Goal: Task Accomplishment & Management: Use online tool/utility

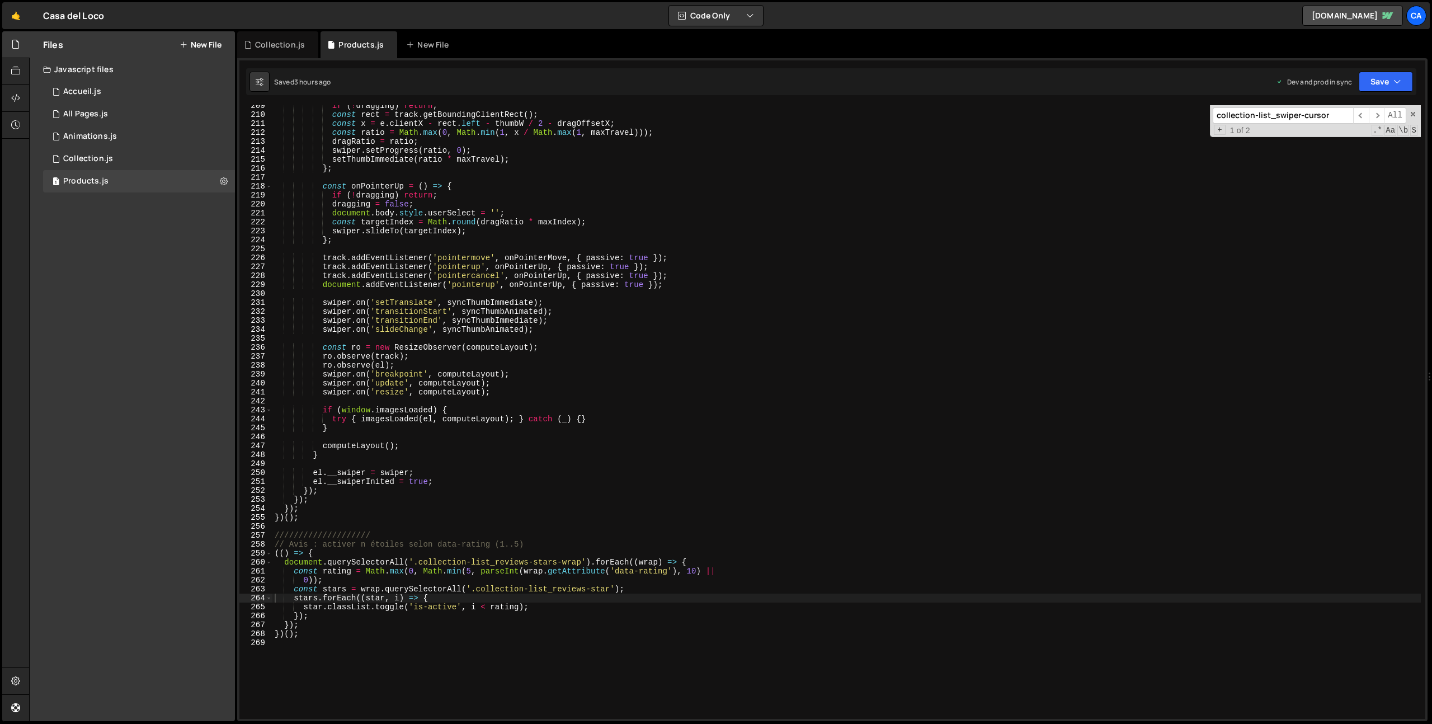
scroll to position [1865, 0]
click at [354, 657] on div "if ( ! dragging ) return ; const rect = track . getBoundingClientRect ( ) ; con…" at bounding box center [846, 417] width 1148 height 632
type textarea "////////////////////////"
click at [288, 666] on div "if ( ! dragging ) return ; const rect = track . getBoundingClientRect ( ) ; con…" at bounding box center [846, 417] width 1148 height 632
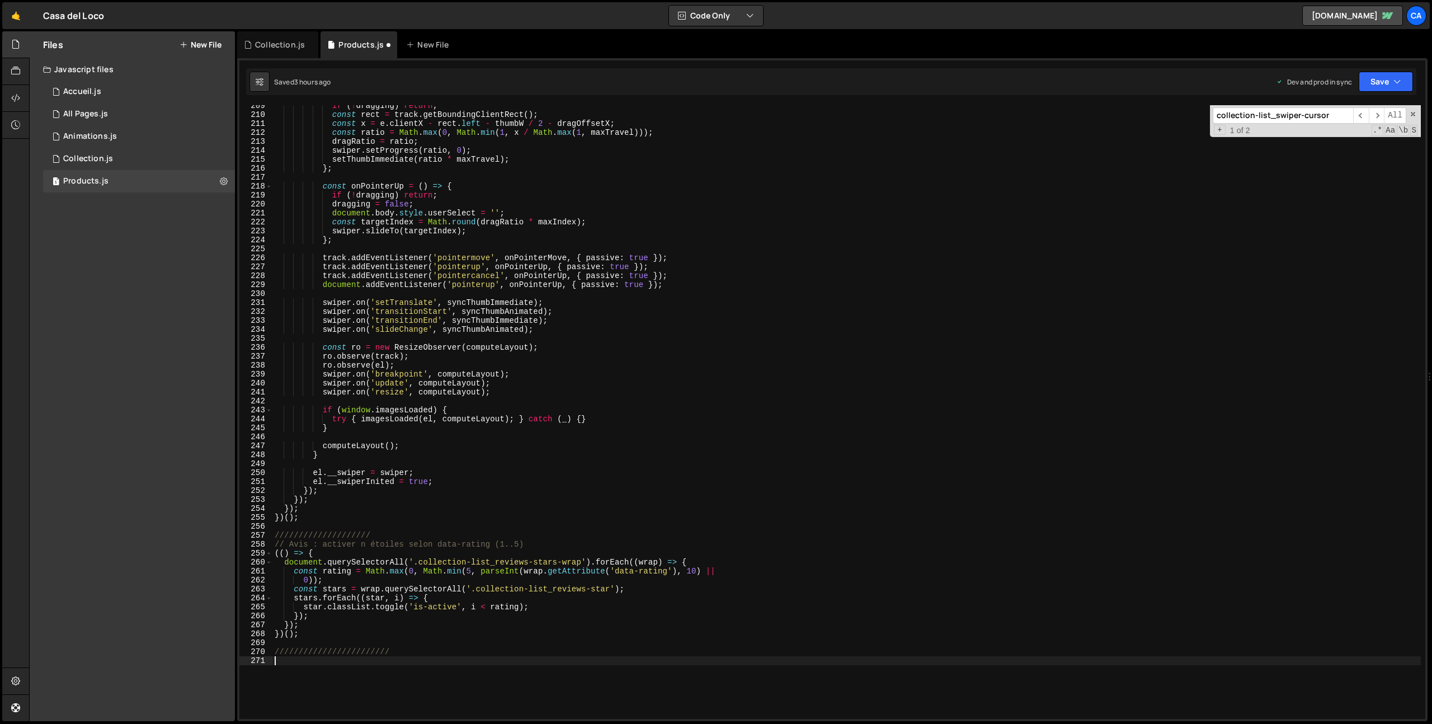
scroll to position [1964, 0]
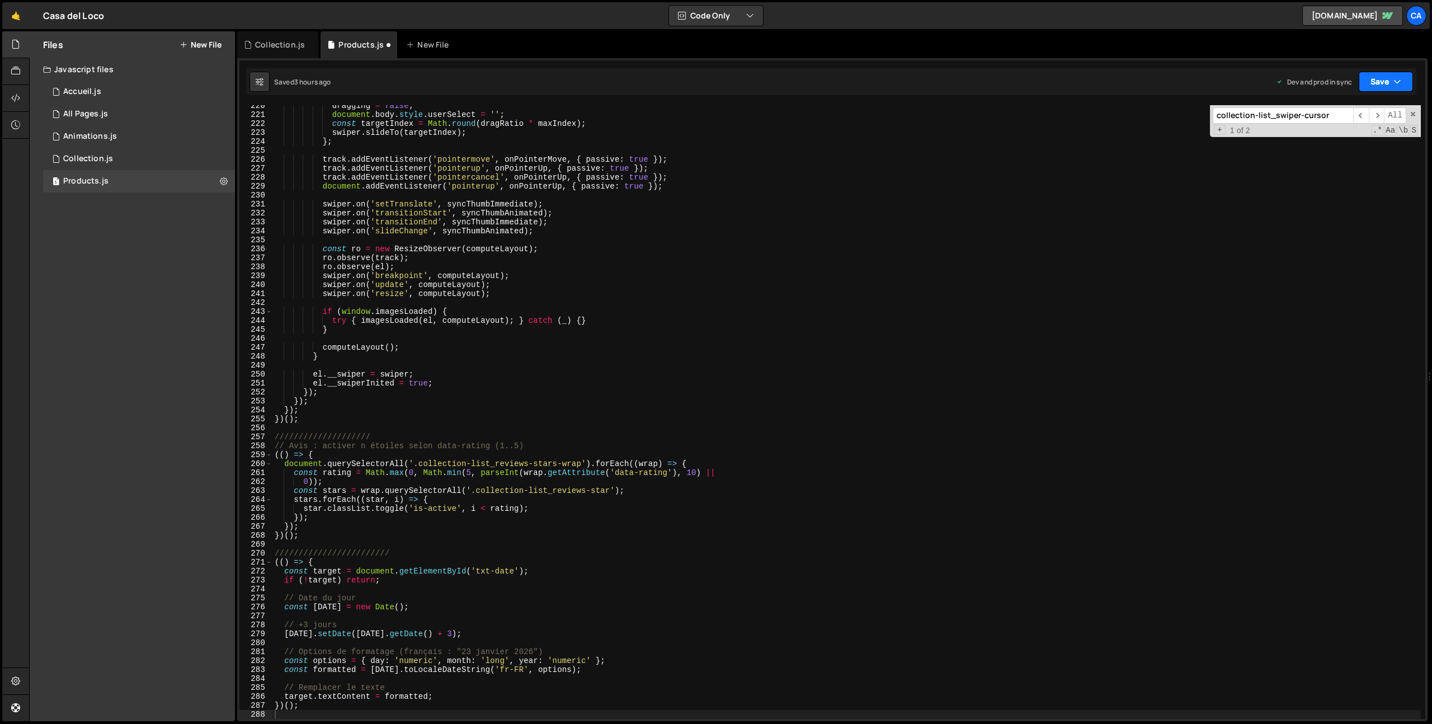
click at [1389, 74] on button "Save" at bounding box center [1386, 82] width 54 height 20
click at [1374, 151] on div "Saved 3 hours ago" at bounding box center [1348, 157] width 116 height 13
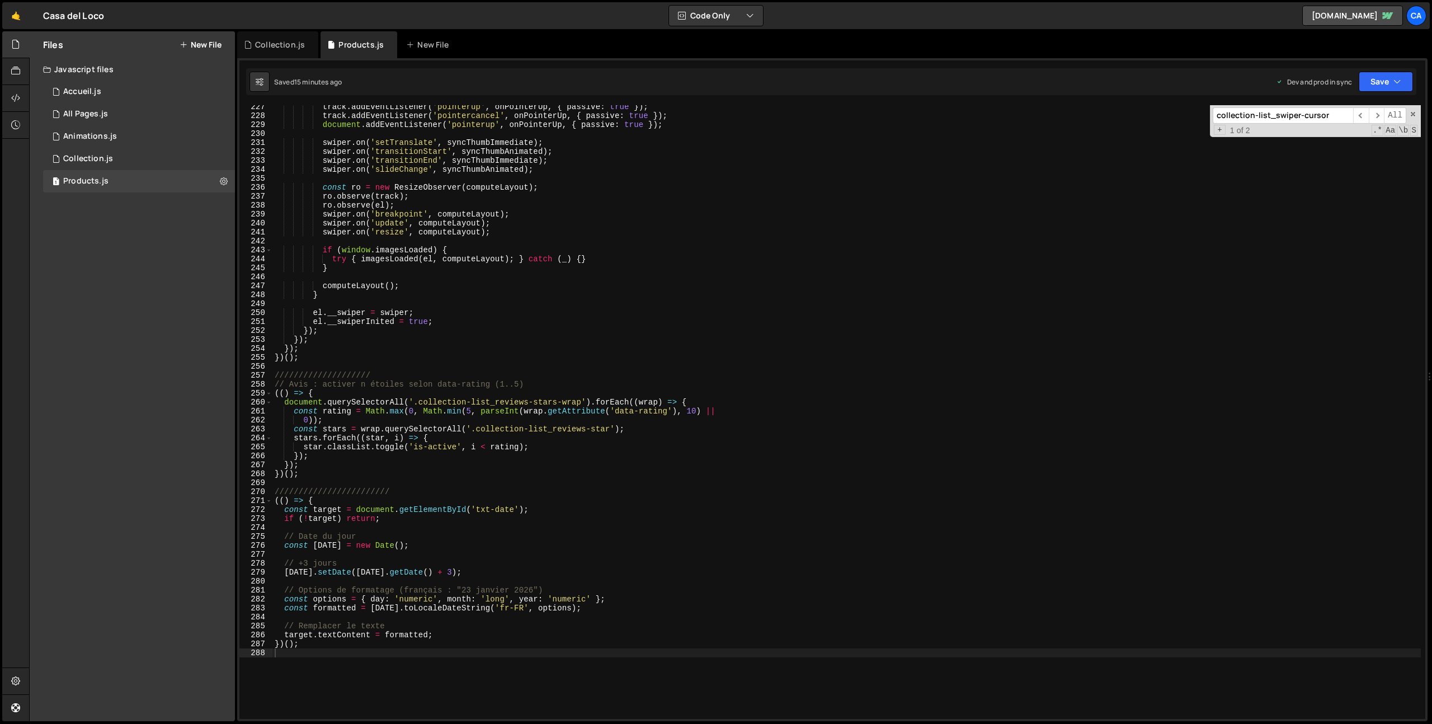
scroll to position [2266, 0]
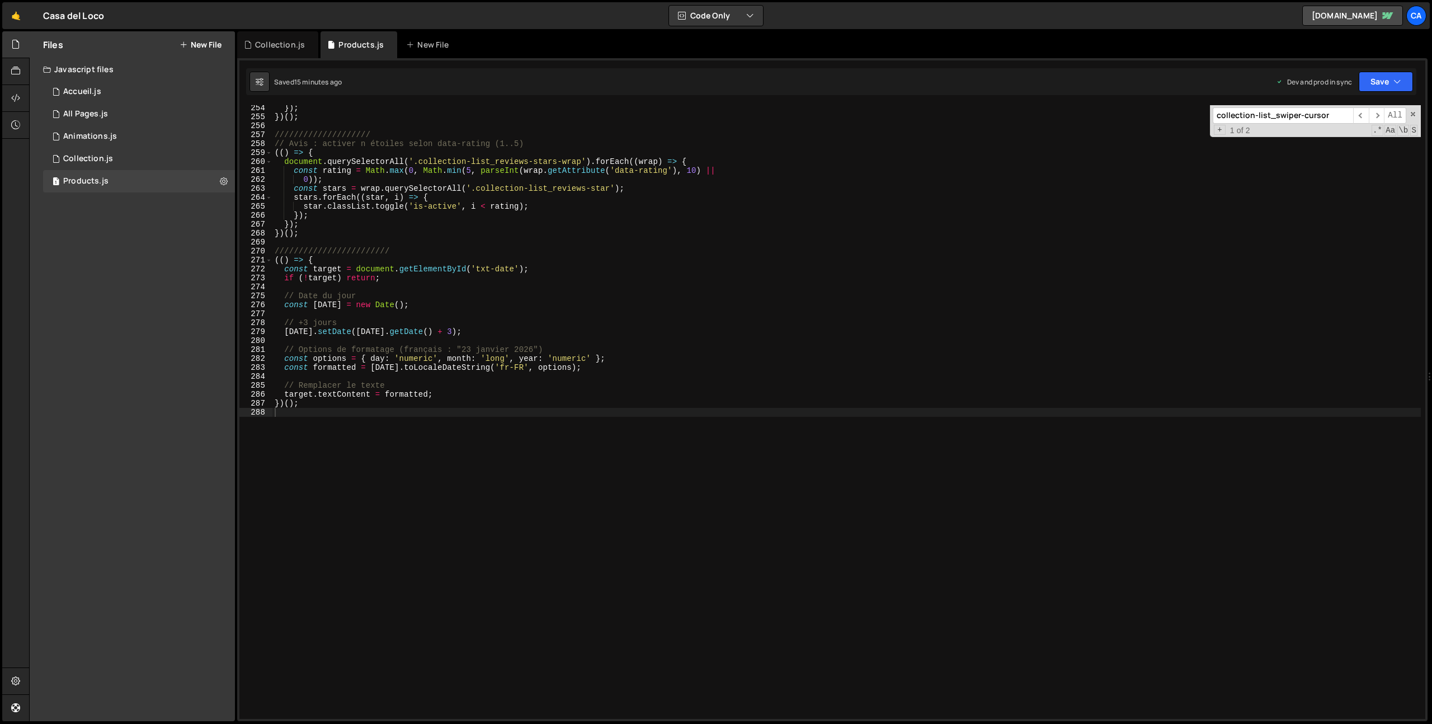
click at [418, 462] on div "}) ; }) ( ) ; //////////////////// // Avis : activer n étoiles selon data-ratin…" at bounding box center [846, 419] width 1148 height 632
type textarea "////////////////////////"
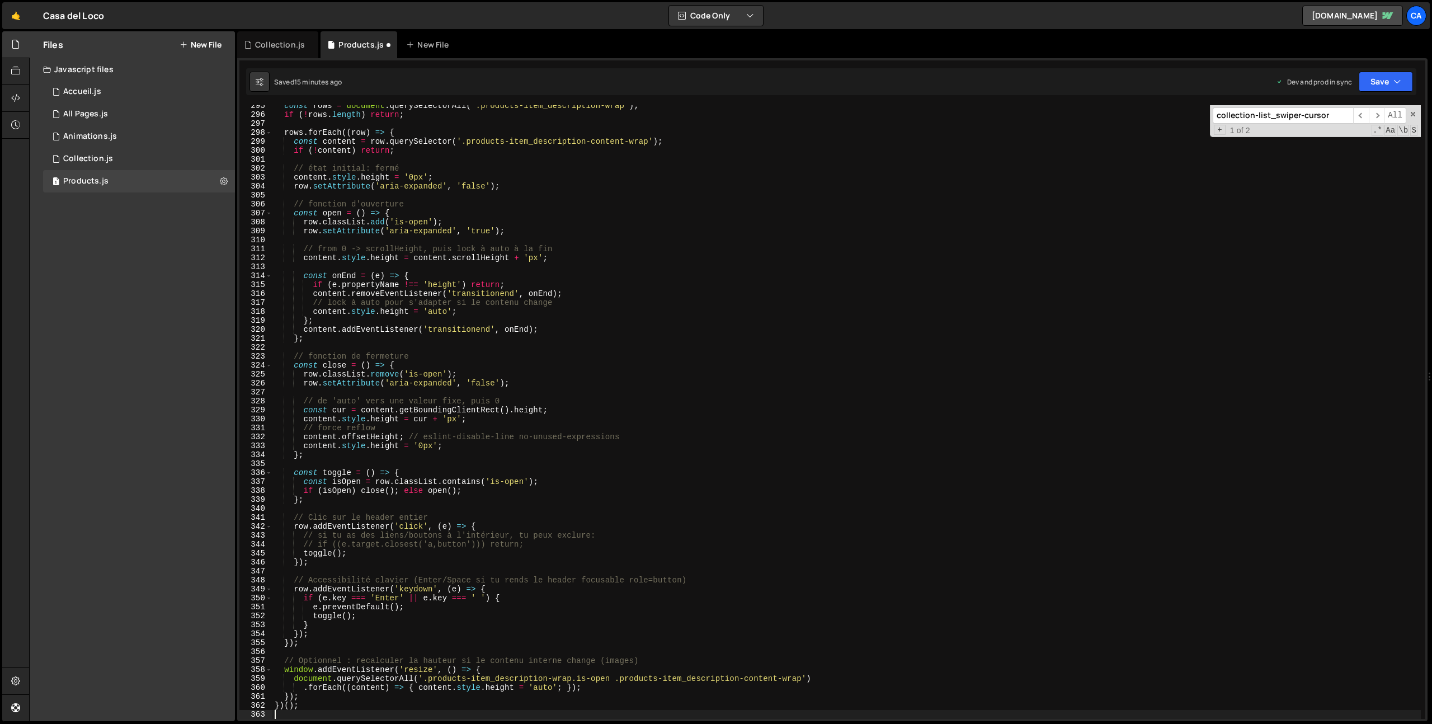
scroll to position [2635, 0]
click at [1403, 79] on button "Save" at bounding box center [1386, 82] width 54 height 20
click at [1351, 155] on div "15 minutes ago" at bounding box center [1332, 158] width 46 height 10
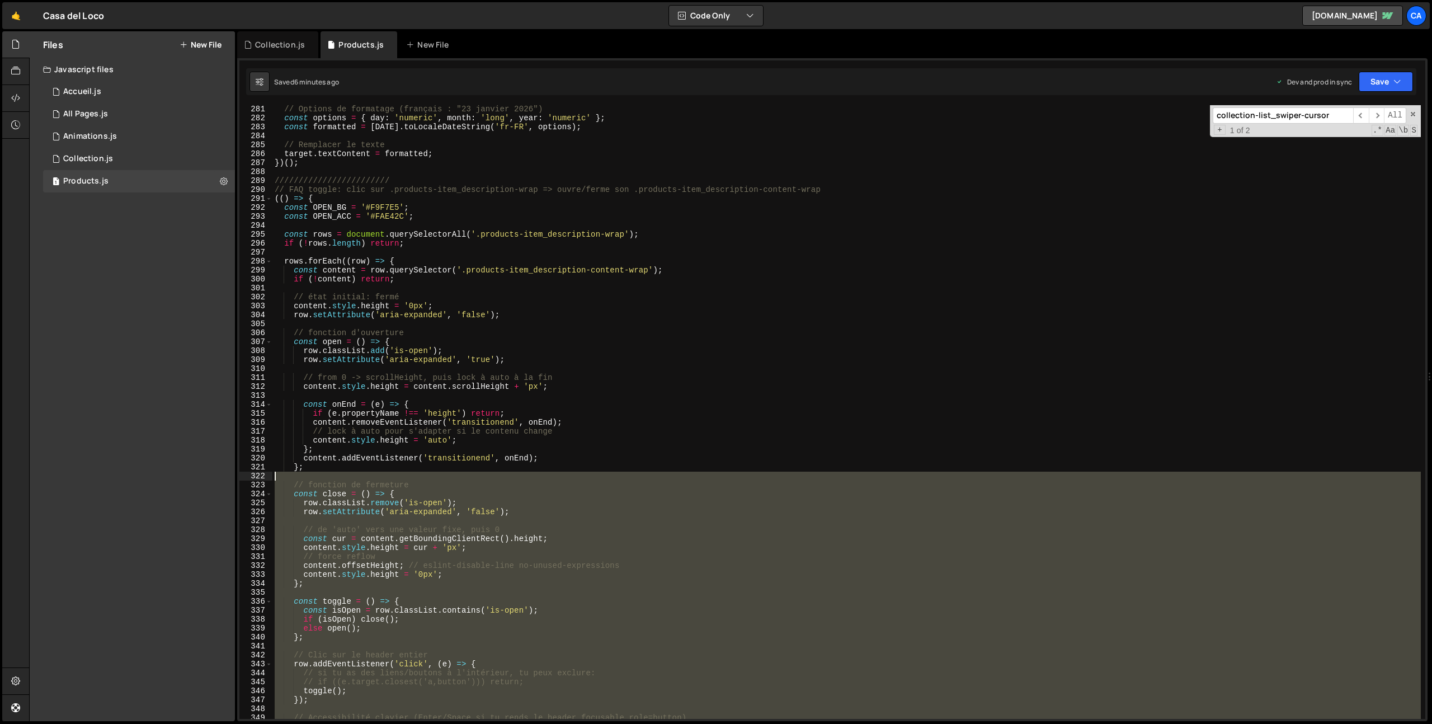
scroll to position [2372, 0]
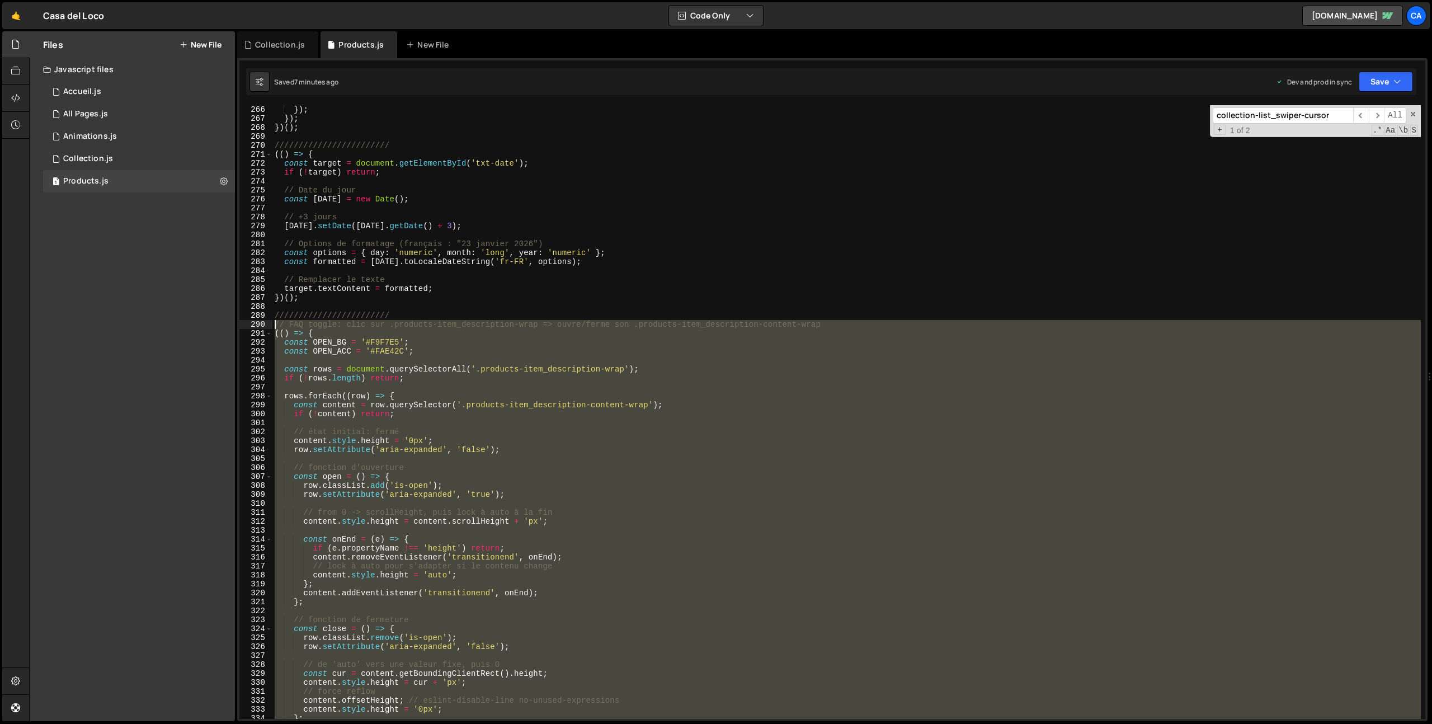
drag, startPoint x: 327, startPoint y: 516, endPoint x: 253, endPoint y: 321, distance: 208.5
click at [253, 321] on div "265 266 267 268 269 270 271 272 273 274 275 276 277 278 279 280 281 282 283 284…" at bounding box center [832, 412] width 1186 height 614
type textarea "// FAQ toggle: clic sur .products-item_description-wrap => ouvre/ferme son .pro…"
paste textarea
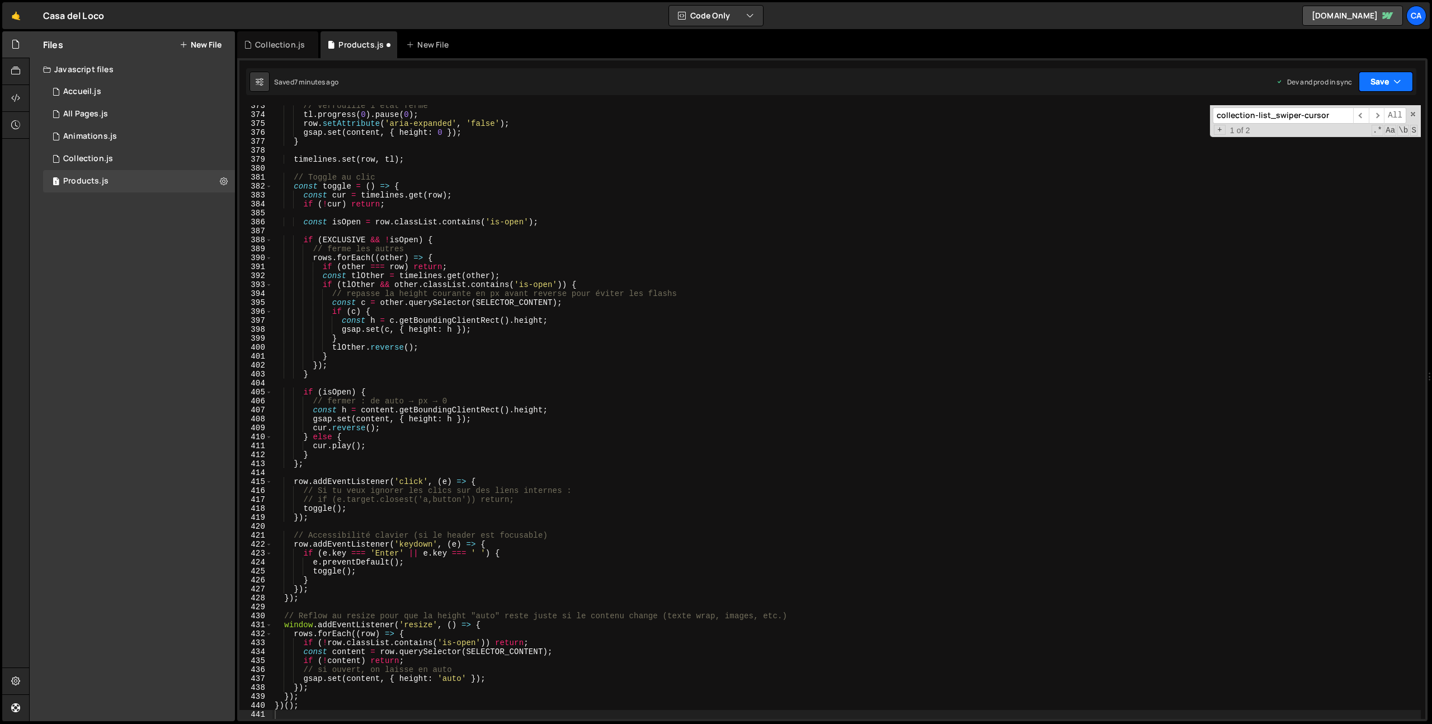
click at [1366, 83] on button "Save" at bounding box center [1386, 82] width 54 height 20
click at [1330, 162] on div "Saved 7 minutes ago" at bounding box center [1348, 157] width 116 height 13
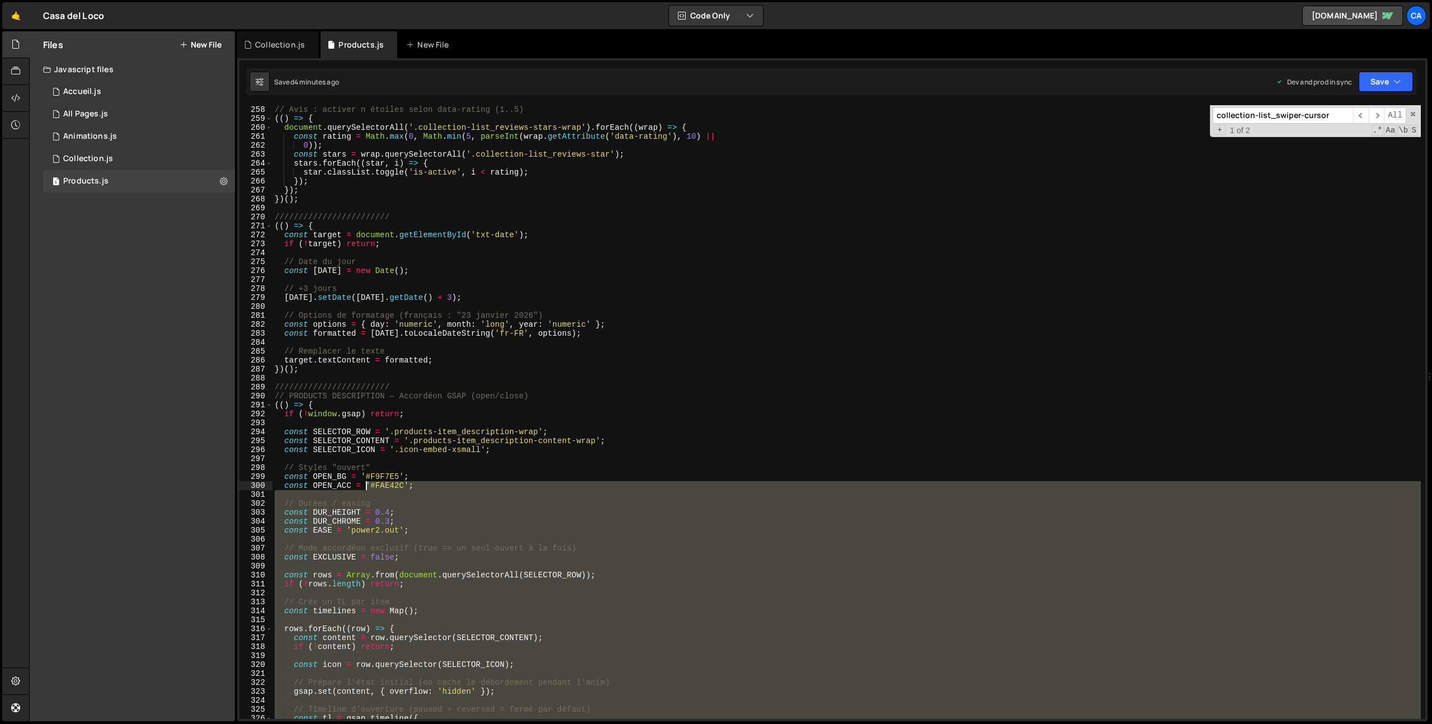
scroll to position [2367, 0]
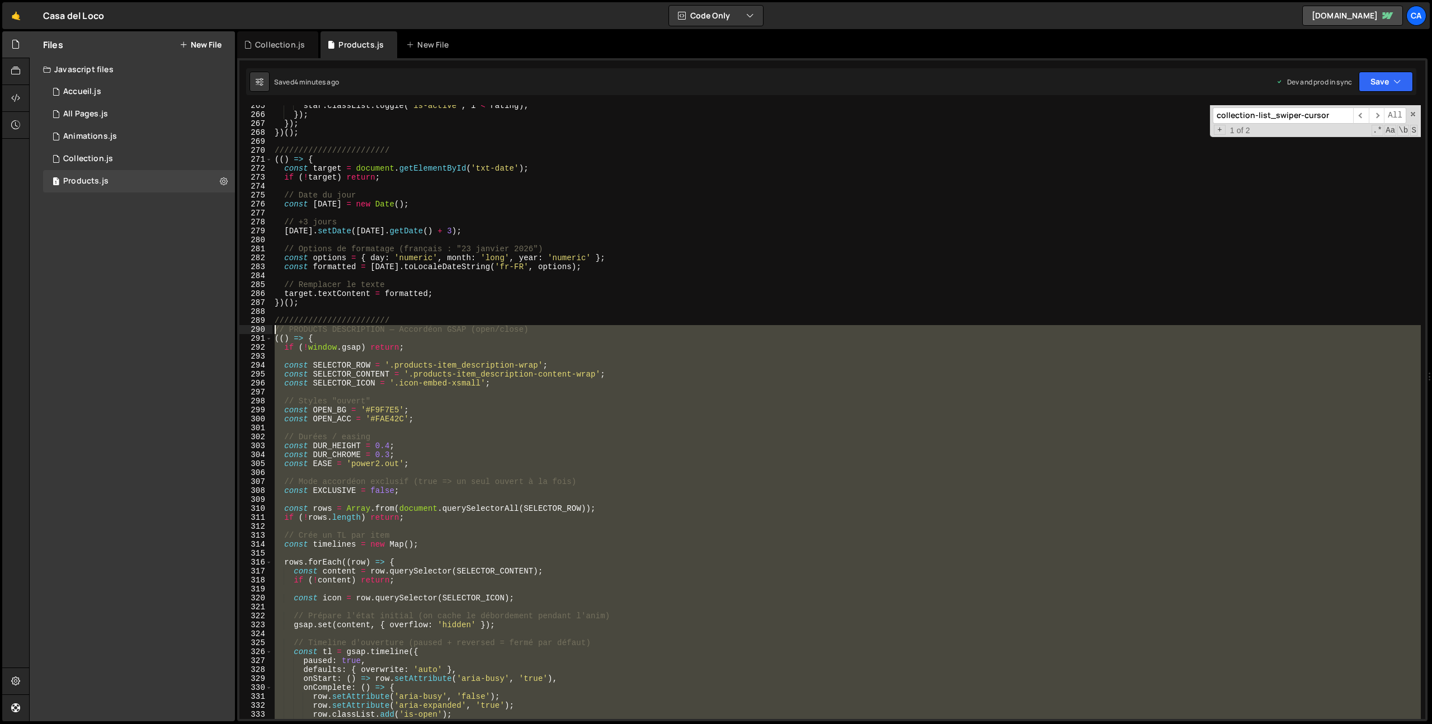
drag, startPoint x: 410, startPoint y: 487, endPoint x: 247, endPoint y: 329, distance: 227.1
click at [247, 329] on div "265 266 267 268 269 270 271 272 273 274 275 276 277 278 279 280 281 282 283 284…" at bounding box center [832, 412] width 1186 height 614
type textarea "// PRODUCTS DESCRIPTION — Accordéon GSAP (open/close) (() => {"
paste textarea
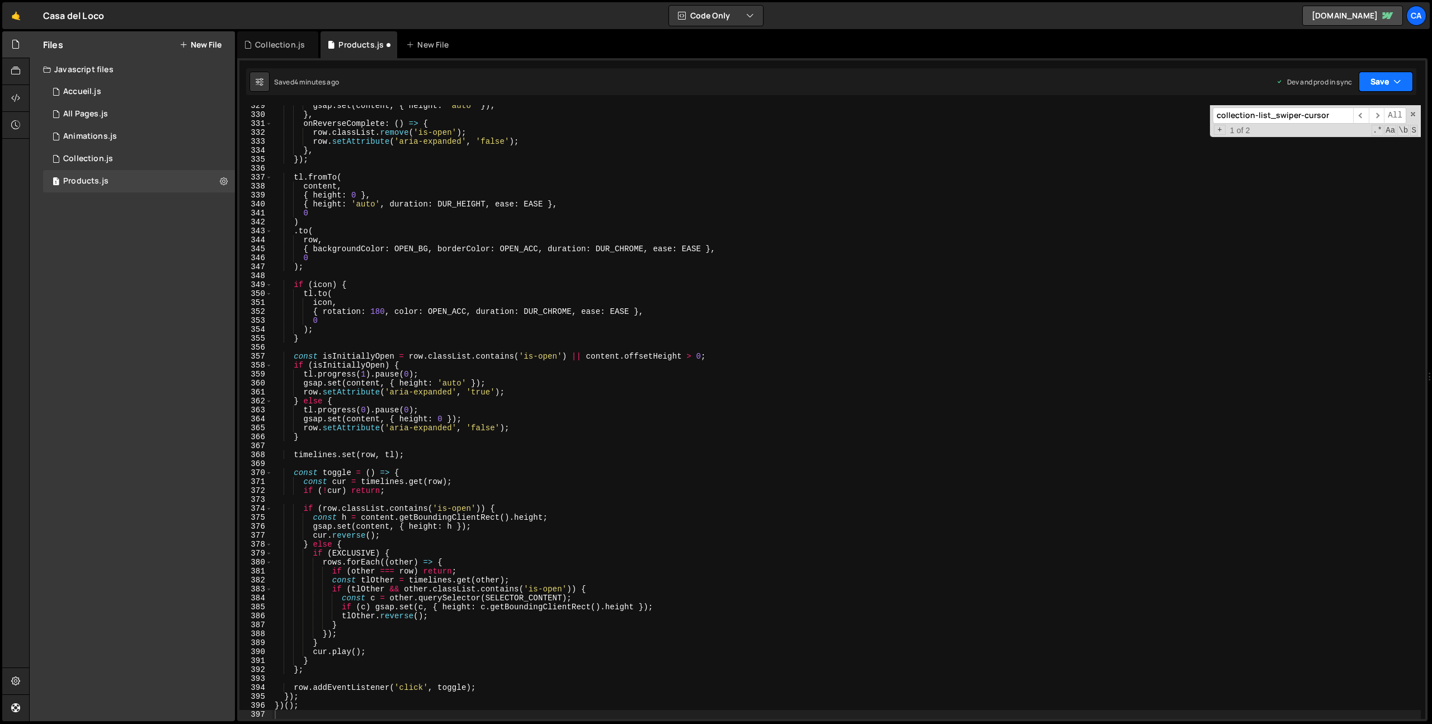
click at [1387, 71] on div "Saved 4 minutes ago Dev and prod in sync Upgrade to Edit Save Save to Staging S…" at bounding box center [831, 81] width 1170 height 27
click at [1388, 75] on button "Save" at bounding box center [1386, 82] width 54 height 20
click at [1319, 156] on div "4 minutes ago" at bounding box center [1331, 158] width 44 height 10
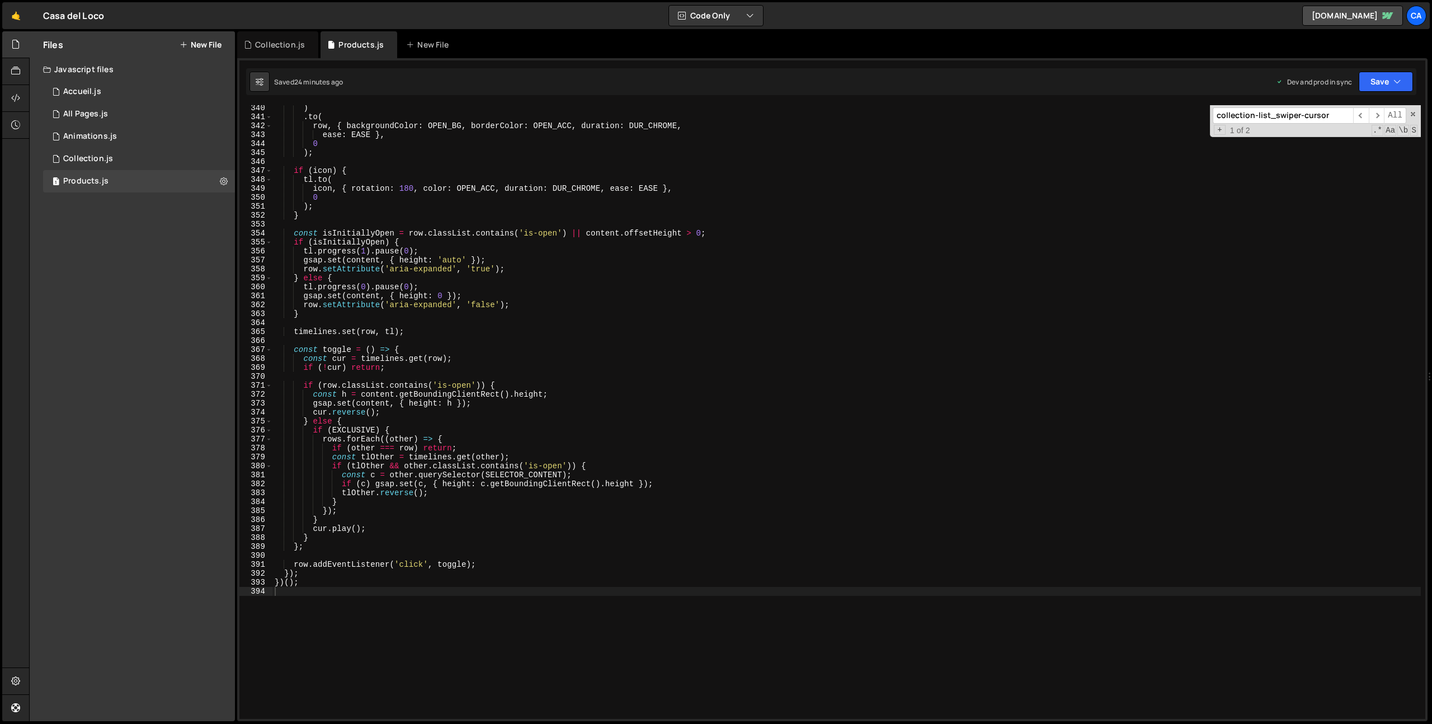
scroll to position [3056, 0]
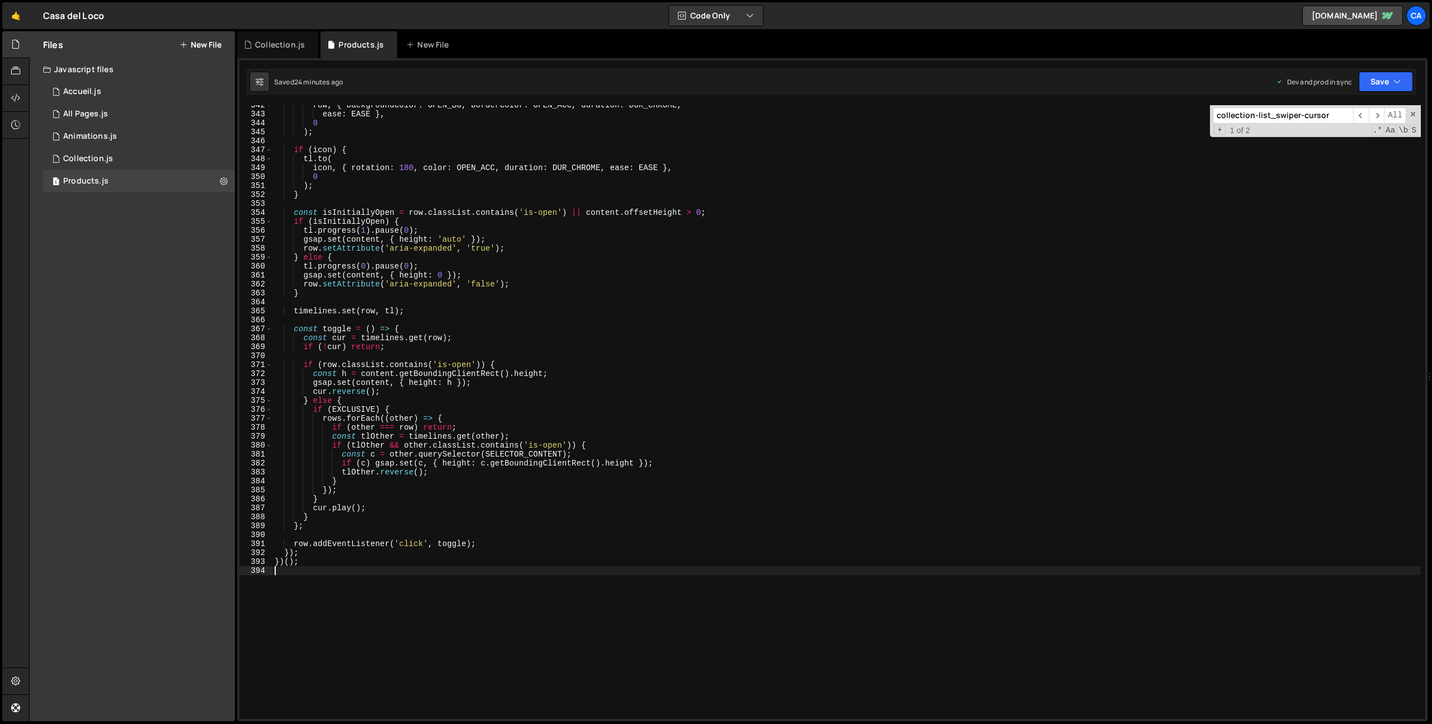
click at [338, 572] on div "row , { backgroundColor : OPEN_BG , borderColor : OPEN_ACC , duration : DUR_CHR…" at bounding box center [846, 417] width 1148 height 632
type textarea "/////////////////////////////"
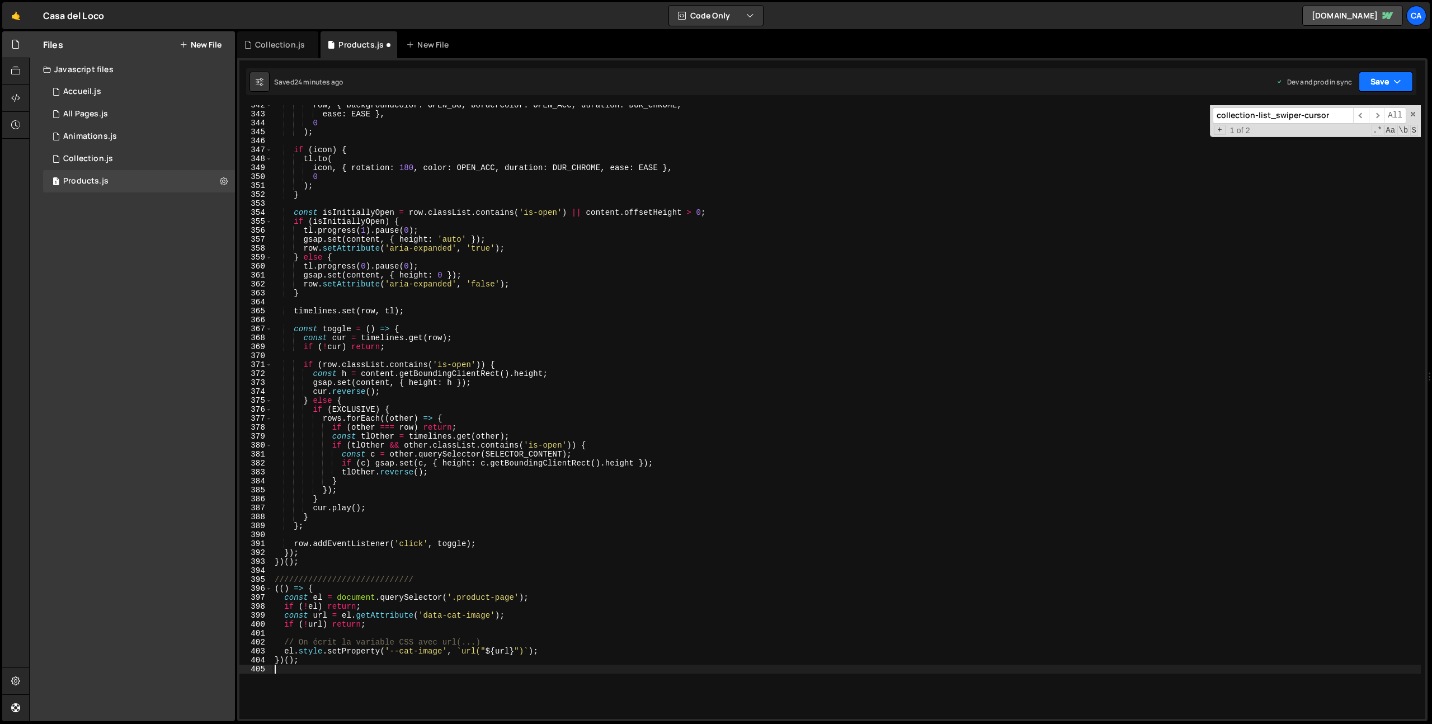
click at [1394, 78] on icon "button" at bounding box center [1397, 81] width 8 height 11
click at [1328, 152] on div "Saved 24 minutes ago" at bounding box center [1348, 157] width 116 height 13
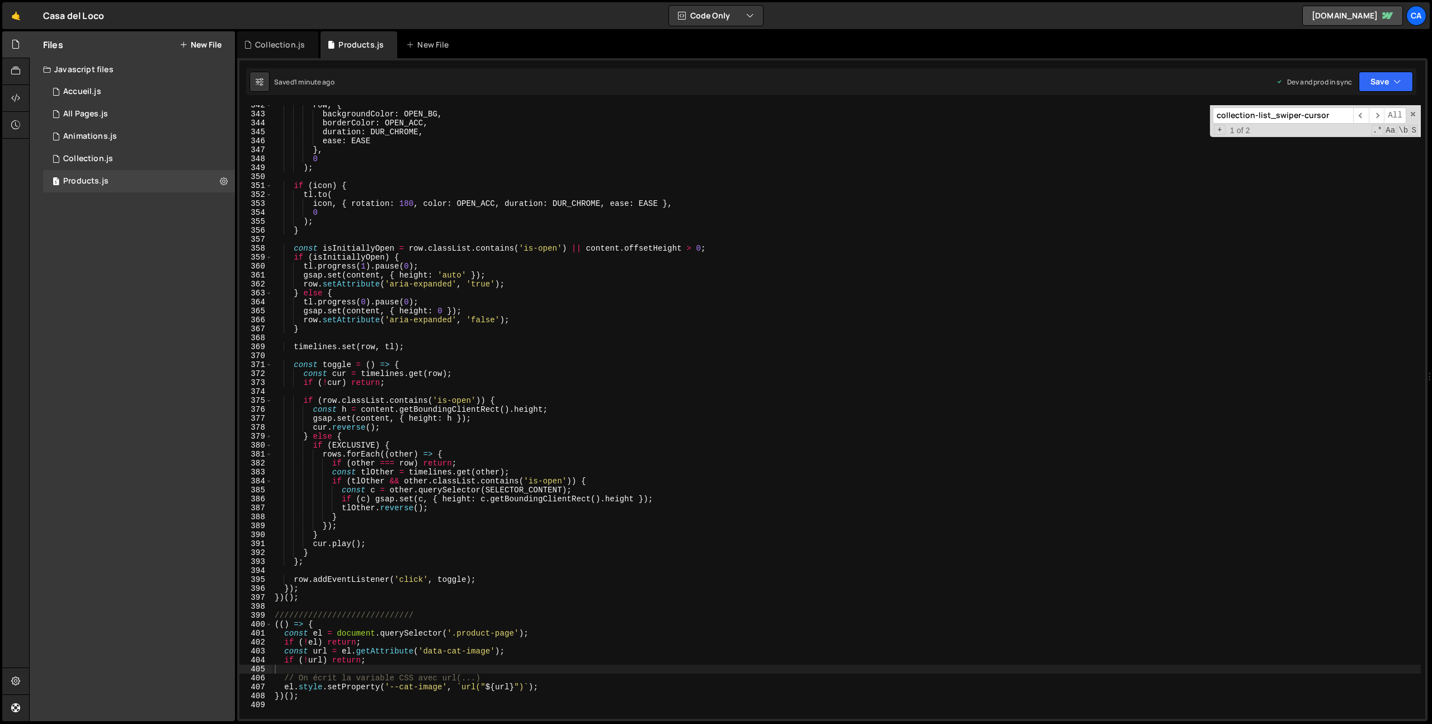
scroll to position [3172, 0]
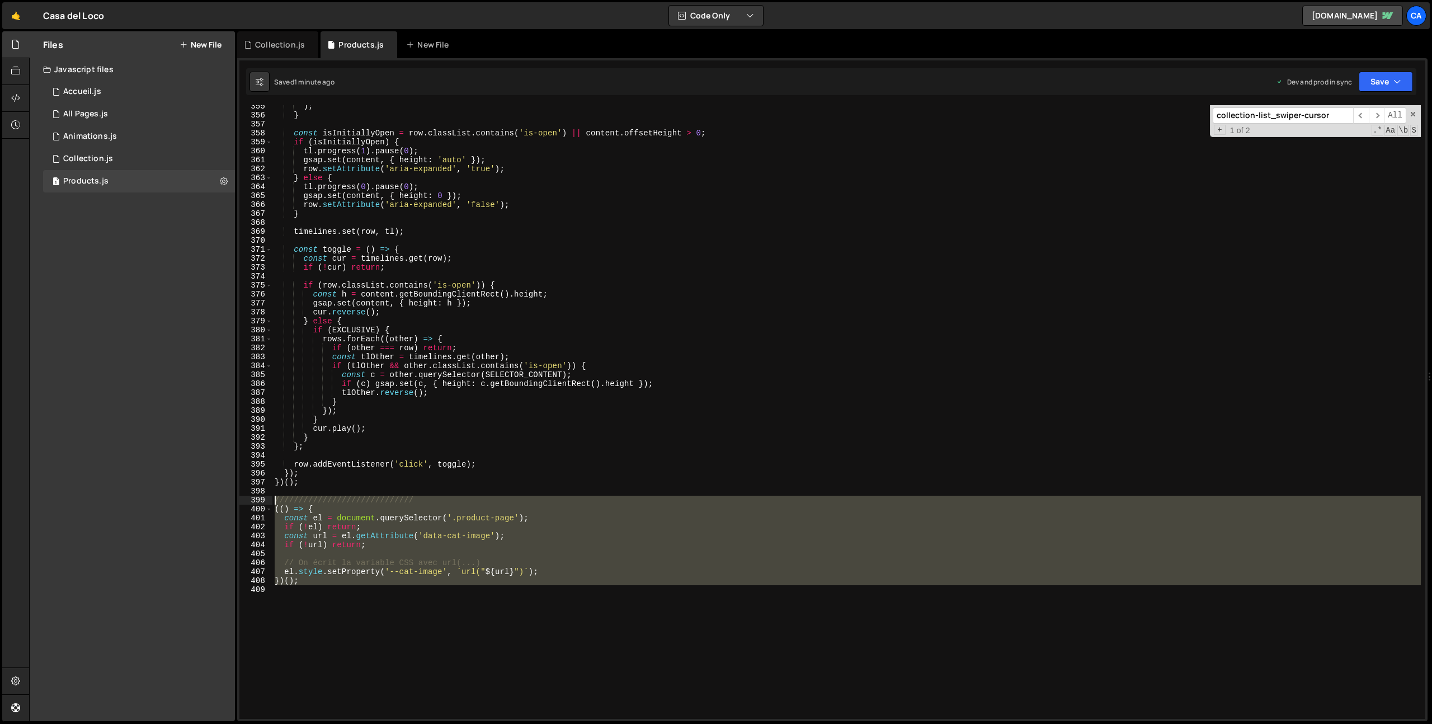
drag, startPoint x: 344, startPoint y: 598, endPoint x: 248, endPoint y: 500, distance: 137.3
click at [248, 500] on div "355 356 357 358 359 360 361 362 363 364 365 366 367 368 369 370 371 372 373 374…" at bounding box center [832, 412] width 1186 height 614
type textarea "///////////////////////////// (() => {"
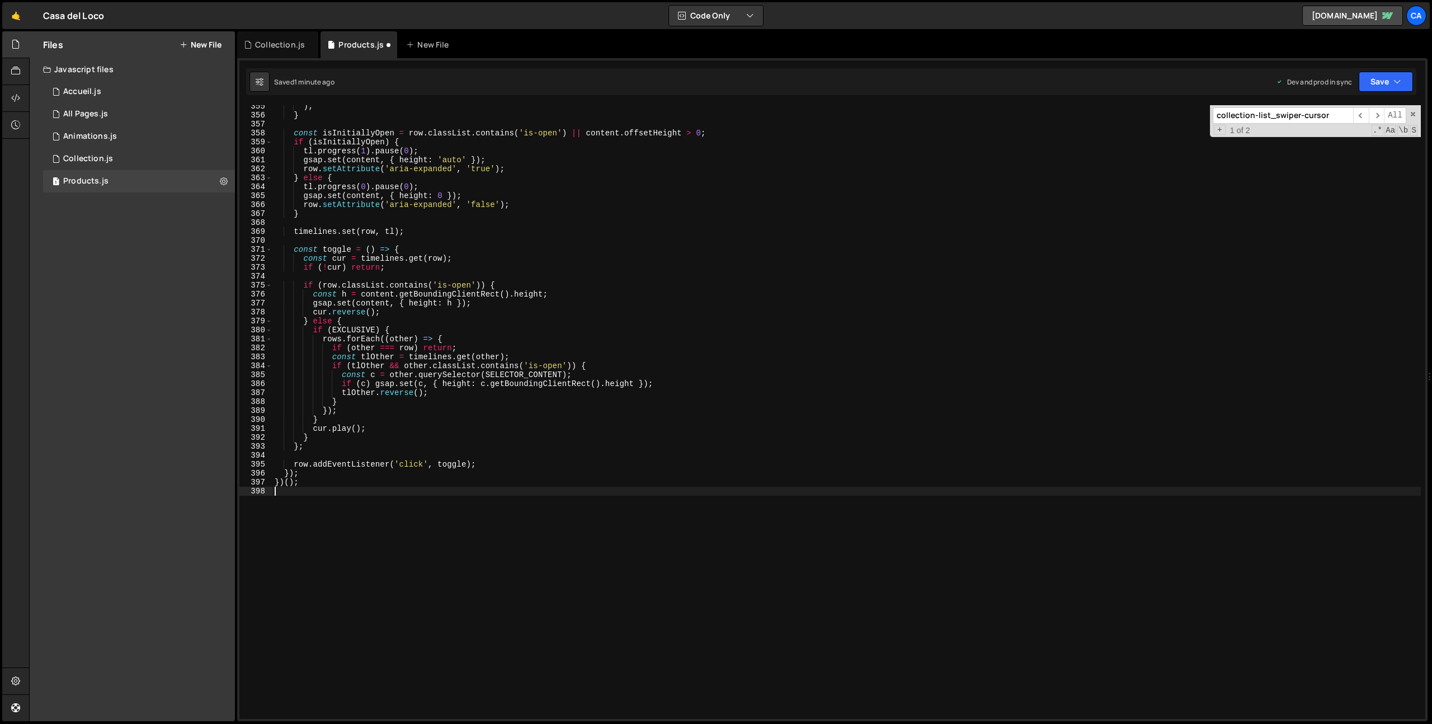
type textarea "})();"
click at [1379, 79] on button "Save" at bounding box center [1386, 82] width 54 height 20
click at [1310, 154] on div "1 minute ago" at bounding box center [1328, 158] width 39 height 10
